Goal: Check status: Check status

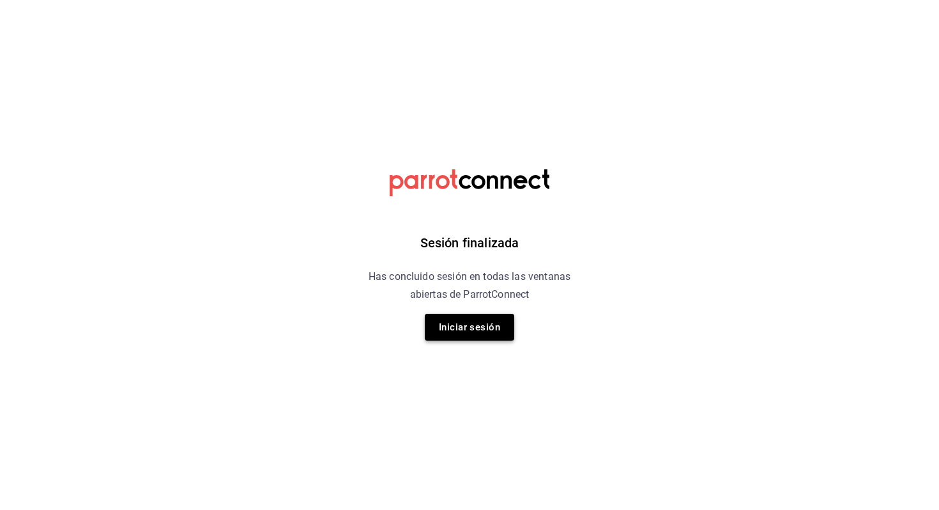
click at [468, 328] on button "Iniciar sesión" at bounding box center [469, 327] width 89 height 27
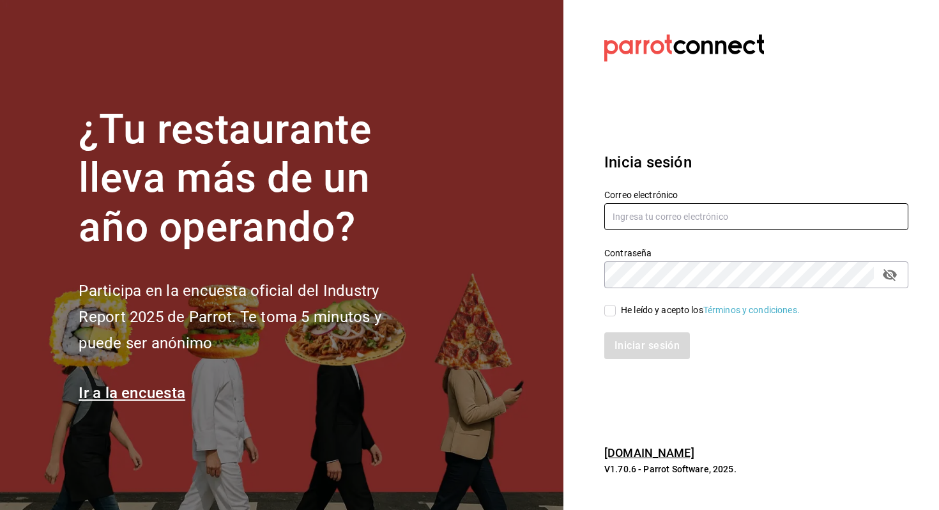
type input "[EMAIL_ADDRESS][DOMAIN_NAME]"
click at [659, 311] on div "He leído y acepto los Términos y condiciones." at bounding box center [710, 309] width 179 height 13
click at [616, 311] on input "He leído y acepto los Términos y condiciones." at bounding box center [610, 311] width 12 height 12
checkbox input "true"
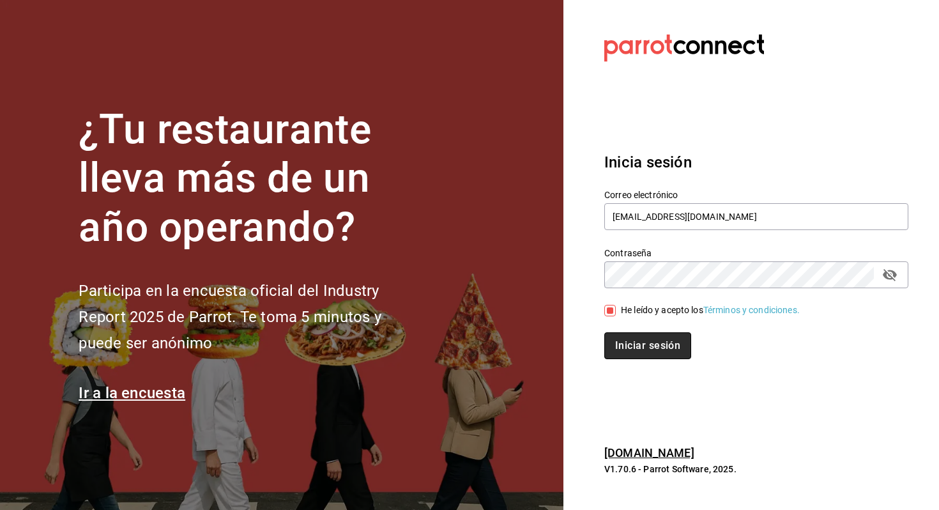
click at [627, 335] on button "Iniciar sesión" at bounding box center [647, 345] width 87 height 27
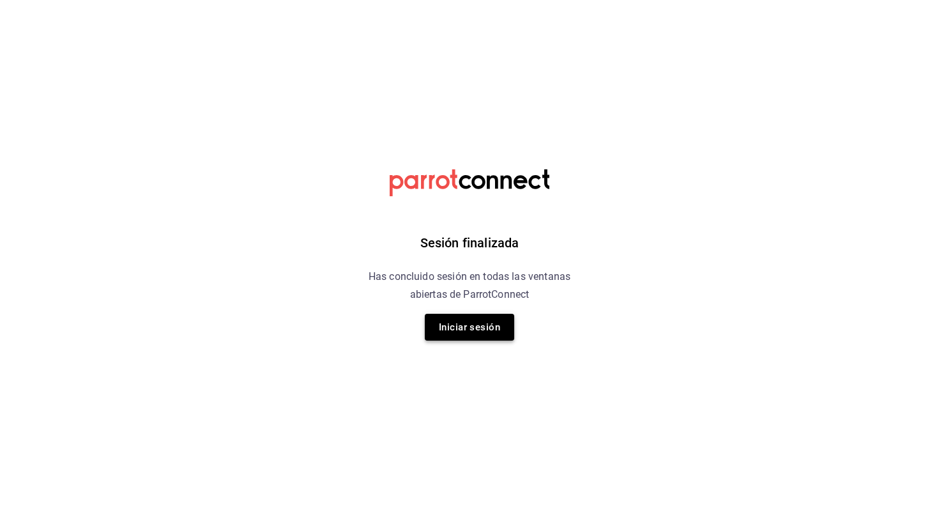
click at [484, 330] on button "Iniciar sesión" at bounding box center [469, 327] width 89 height 27
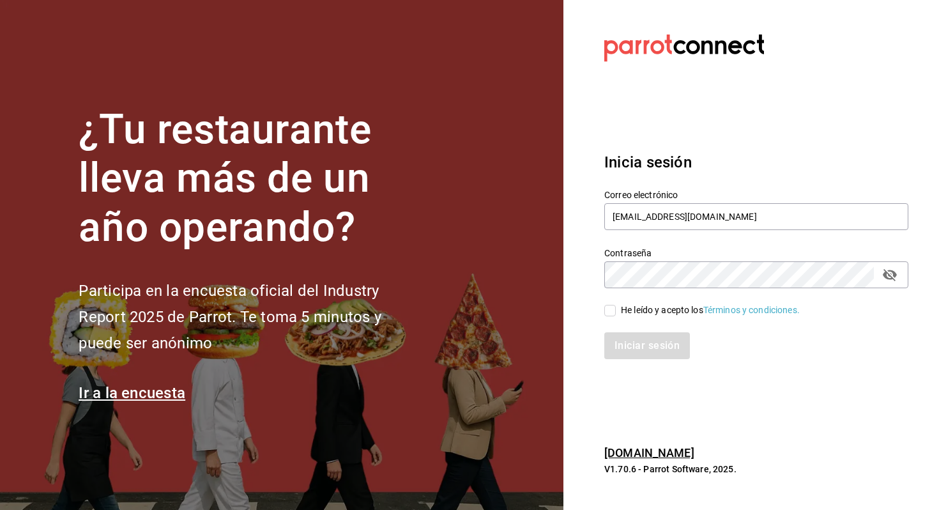
click at [652, 311] on div "He leído y acepto los Términos y condiciones." at bounding box center [710, 309] width 179 height 13
click at [616, 311] on input "He leído y acepto los Términos y condiciones." at bounding box center [610, 311] width 12 height 12
checkbox input "true"
click at [639, 339] on button "Iniciar sesión" at bounding box center [647, 345] width 87 height 27
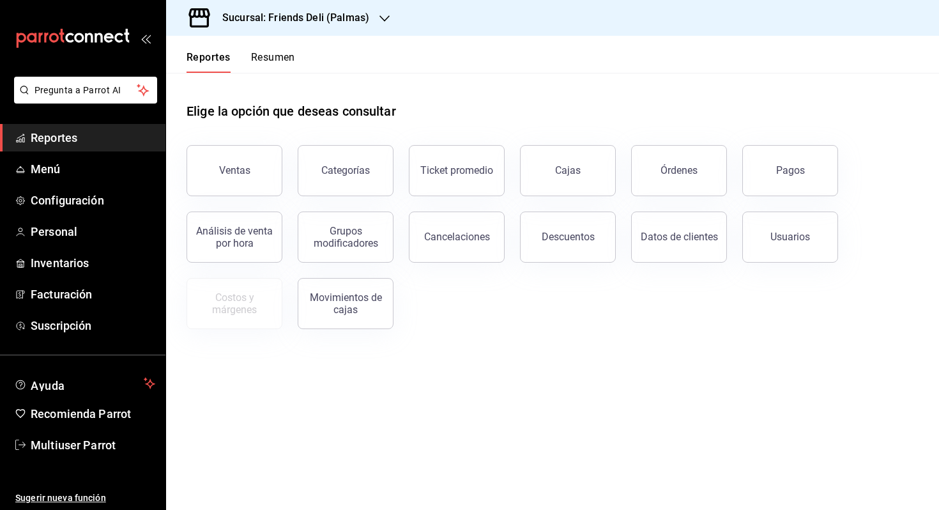
click at [273, 53] on button "Resumen" at bounding box center [273, 62] width 44 height 22
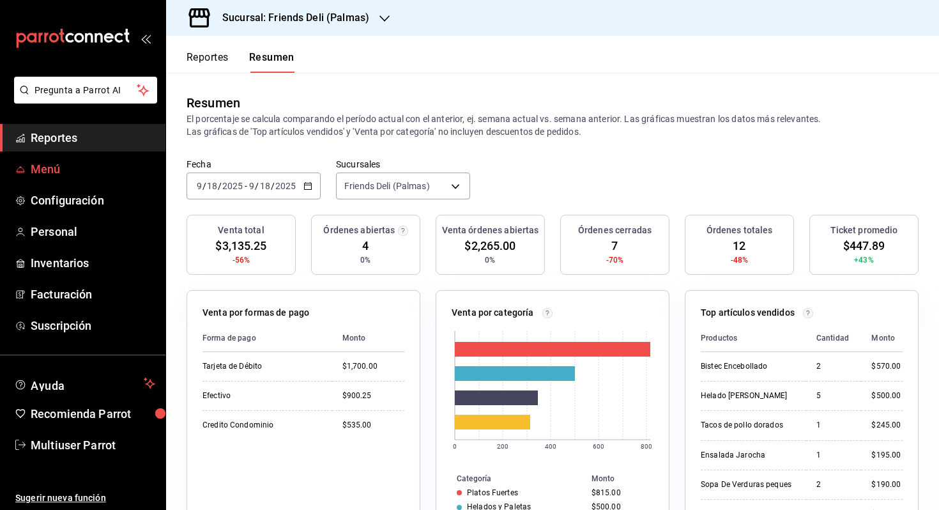
click at [65, 171] on span "Menú" at bounding box center [93, 168] width 125 height 17
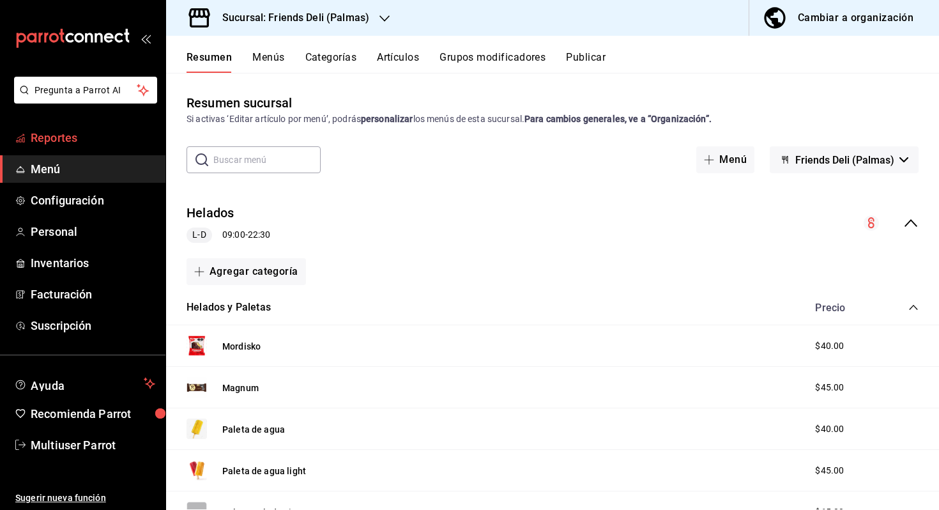
click at [50, 142] on span "Reportes" at bounding box center [93, 137] width 125 height 17
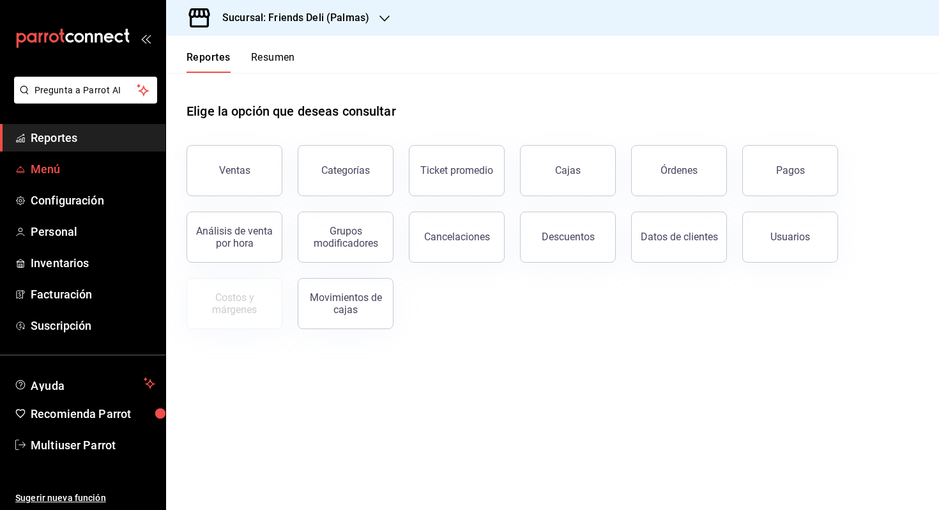
click at [75, 173] on span "Menú" at bounding box center [93, 168] width 125 height 17
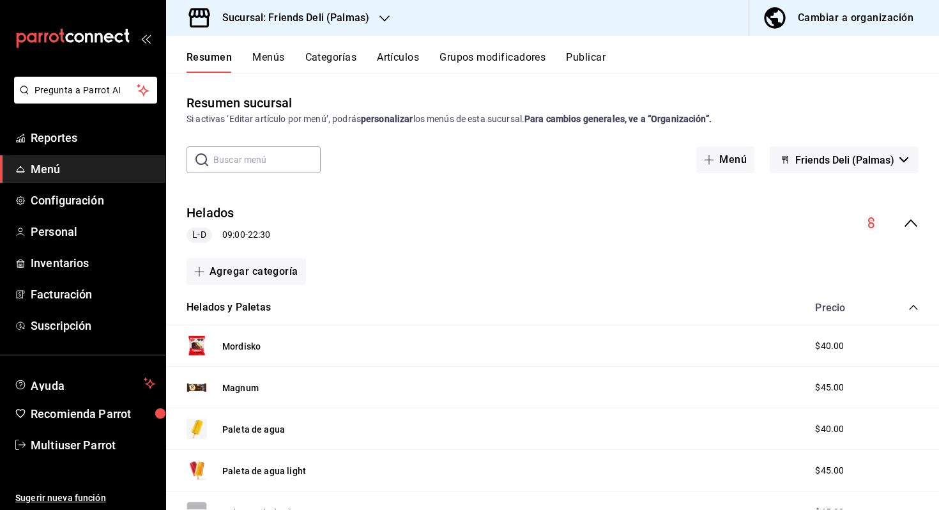
click at [266, 56] on button "Menús" at bounding box center [268, 62] width 32 height 22
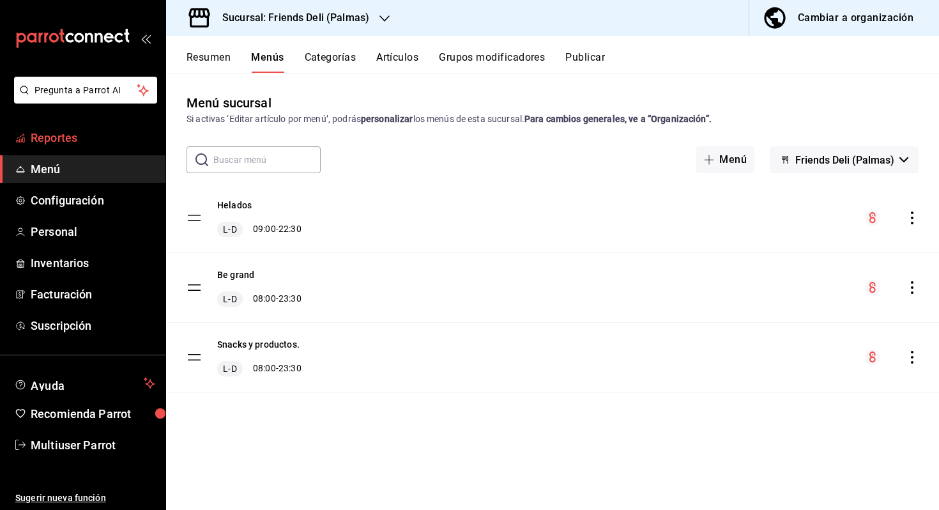
click at [68, 136] on span "Reportes" at bounding box center [93, 137] width 125 height 17
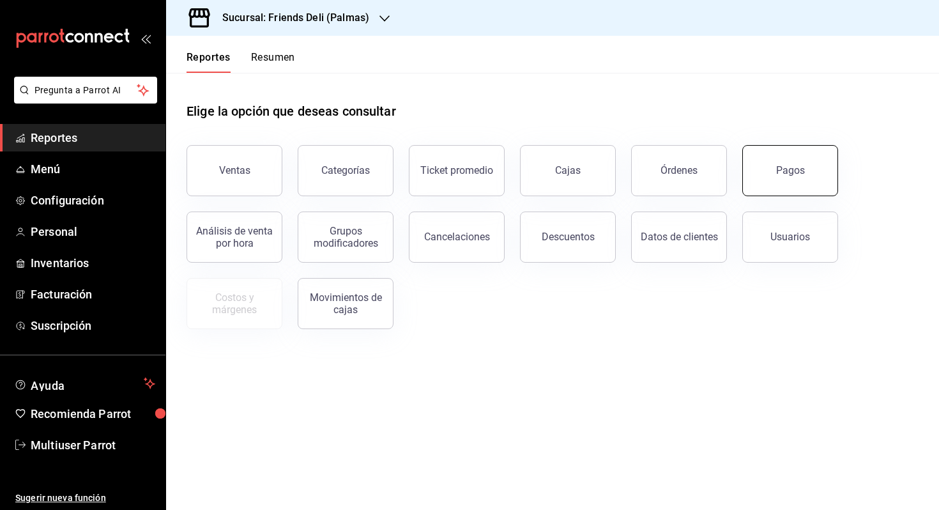
click at [820, 171] on button "Pagos" at bounding box center [790, 170] width 96 height 51
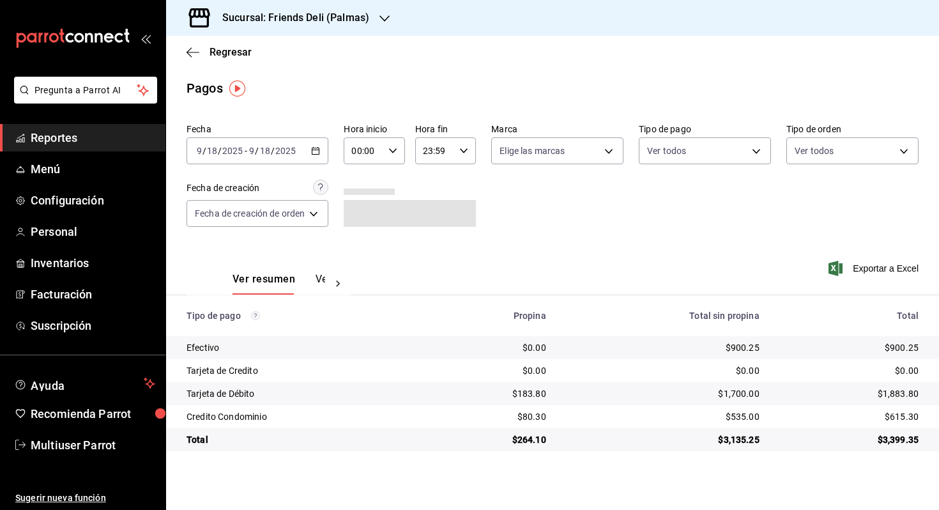
click at [263, 153] on input "18" at bounding box center [265, 151] width 12 height 10
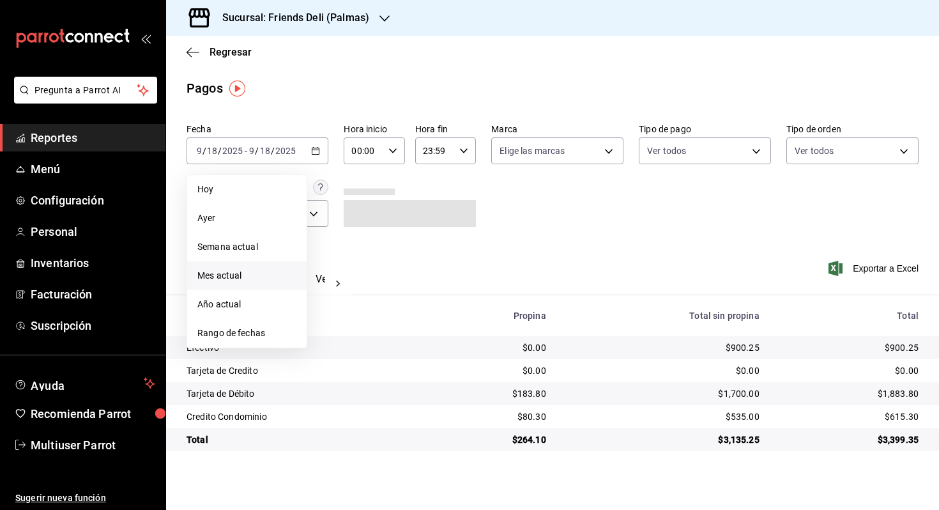
click at [254, 276] on span "Mes actual" at bounding box center [246, 275] width 99 height 13
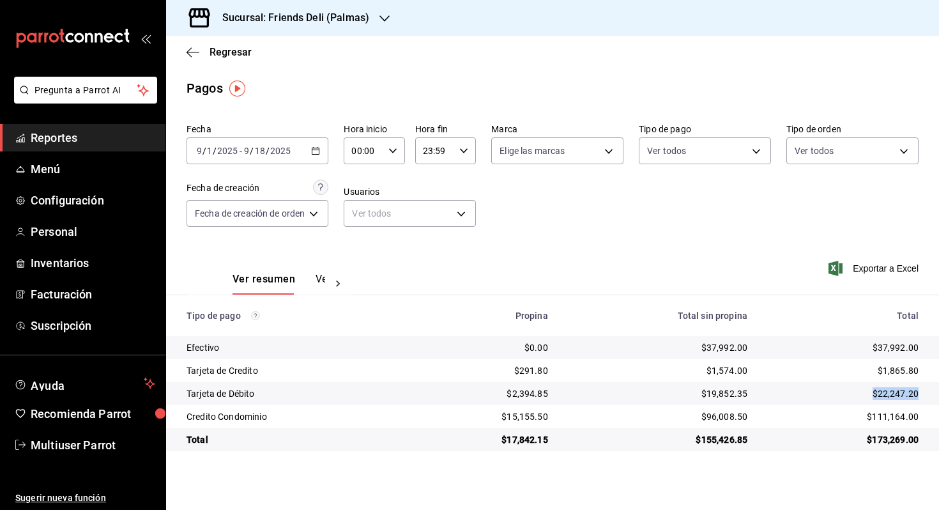
drag, startPoint x: 874, startPoint y: 394, endPoint x: 921, endPoint y: 394, distance: 47.3
click at [921, 394] on td "$22,247.20" at bounding box center [848, 393] width 181 height 23
